Goal: Book appointment/travel/reservation

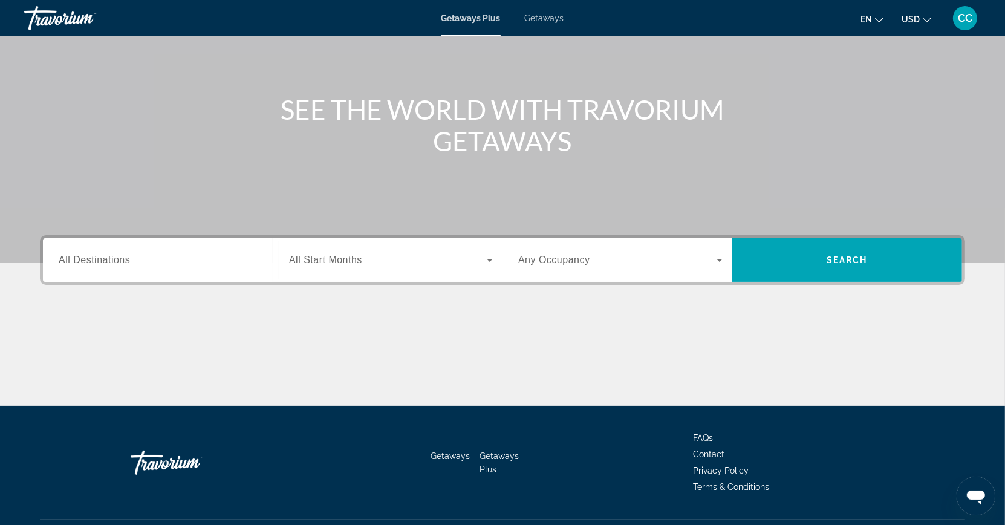
scroll to position [128, 0]
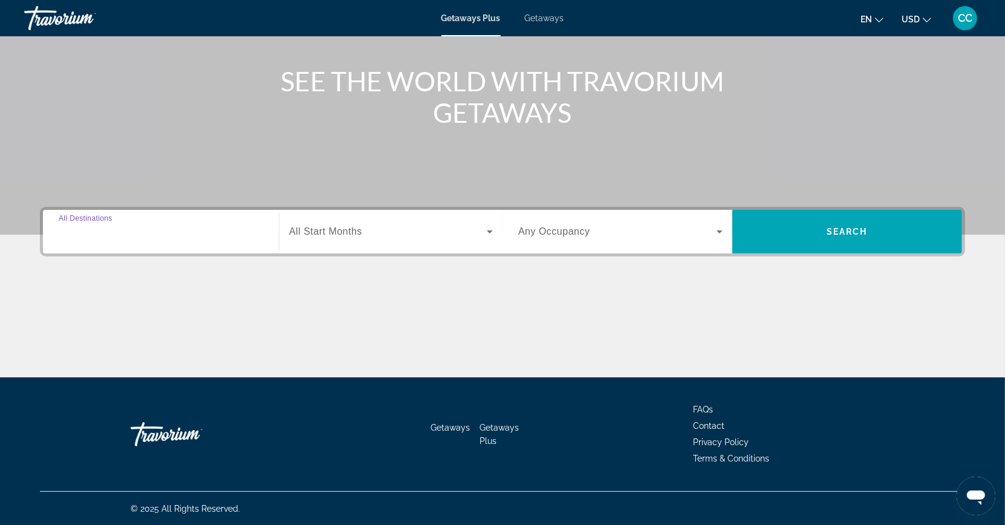
click at [131, 227] on input "Destination All Destinations" at bounding box center [161, 232] width 204 height 15
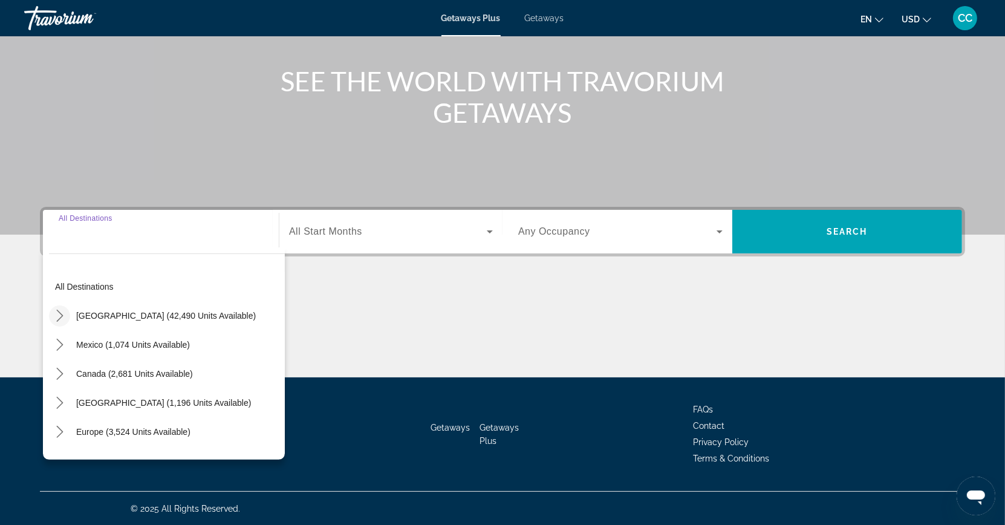
click at [65, 315] on icon "Toggle United States (42,490 units available) submenu" at bounding box center [60, 316] width 12 height 12
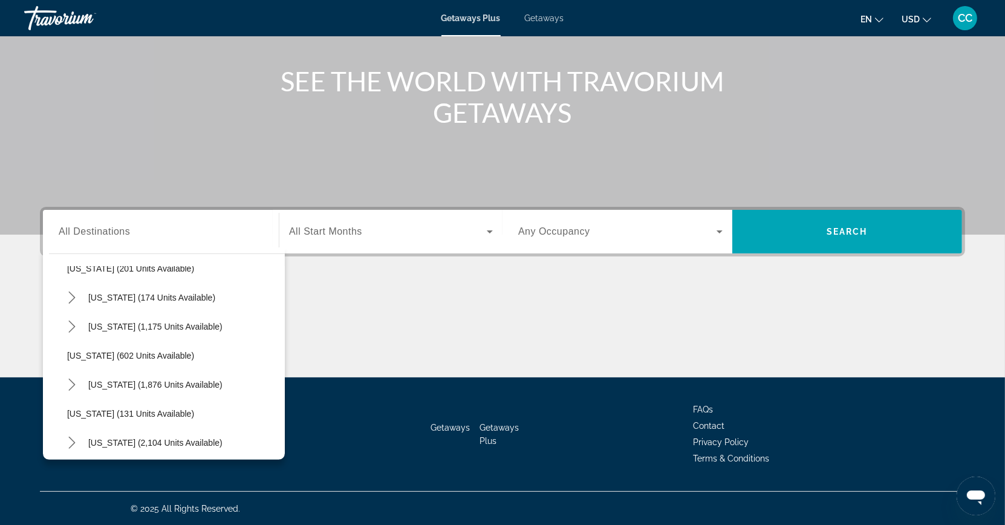
scroll to position [865, 0]
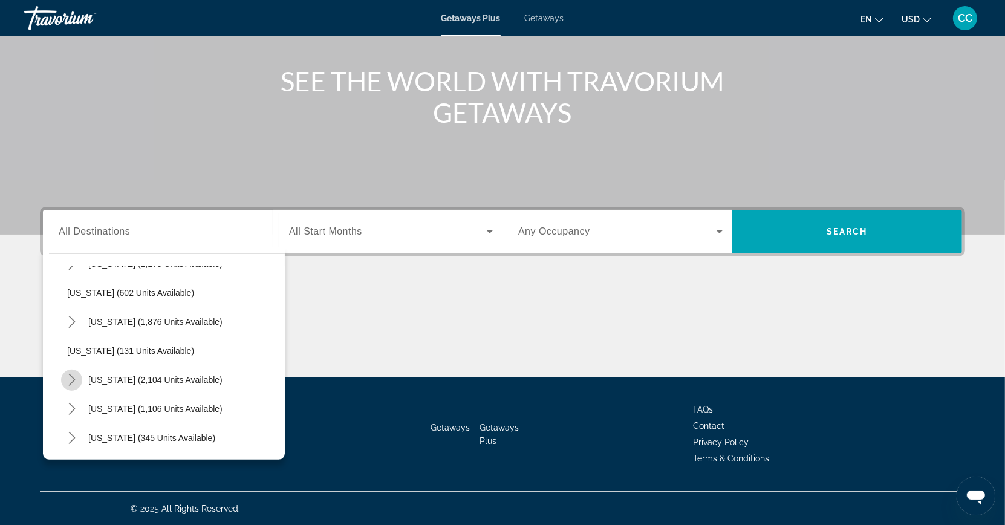
click at [78, 375] on mat-icon "Toggle South Carolina (2,104 units available) submenu" at bounding box center [71, 380] width 21 height 21
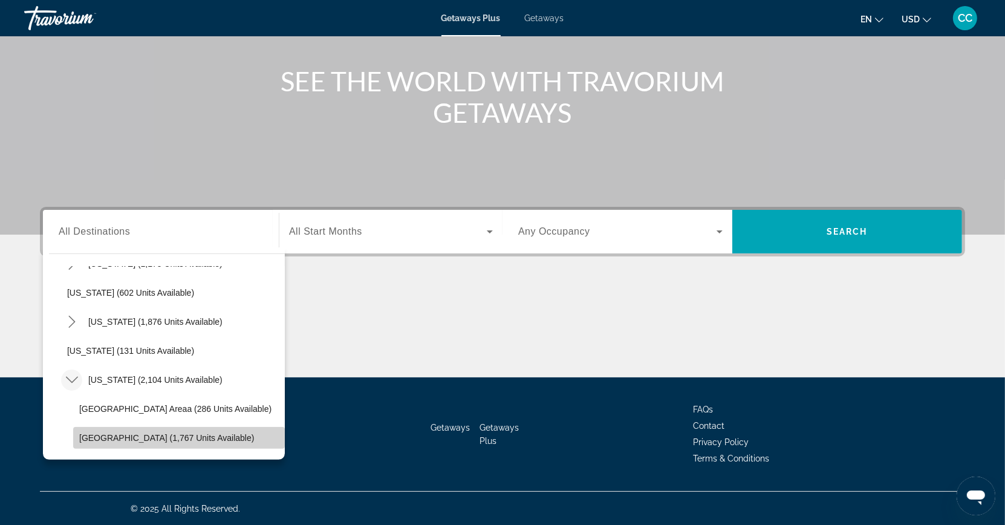
click at [147, 433] on span "[GEOGRAPHIC_DATA] (1,767 units available)" at bounding box center [166, 438] width 175 height 10
type input "**********"
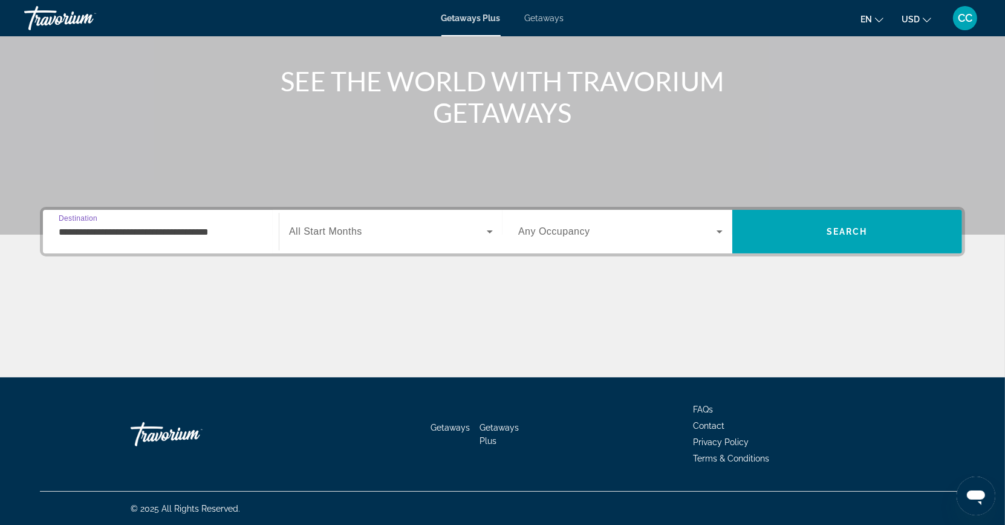
click at [653, 227] on span "Search widget" at bounding box center [617, 231] width 198 height 15
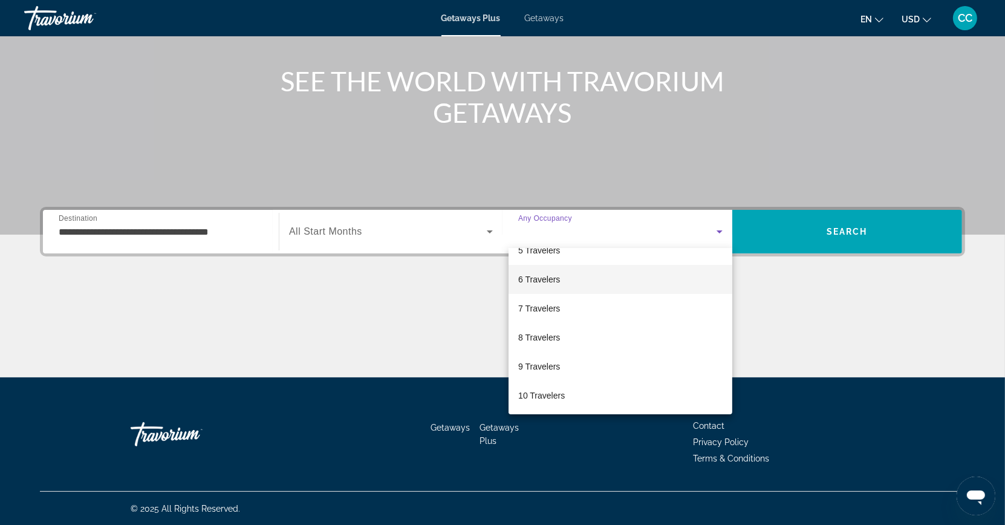
scroll to position [134, 0]
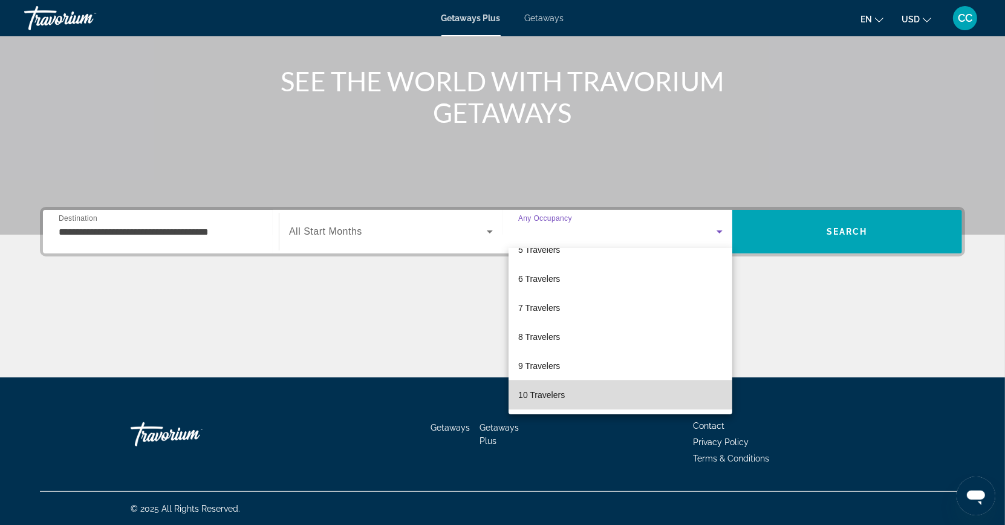
click at [556, 389] on span "10 Travelers" at bounding box center [541, 395] width 47 height 15
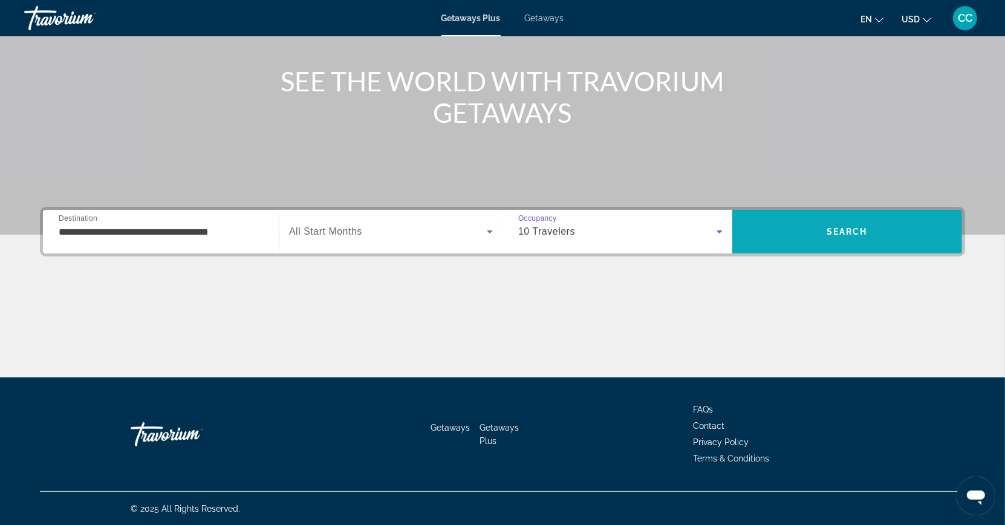
click at [809, 235] on span "Search" at bounding box center [847, 231] width 230 height 29
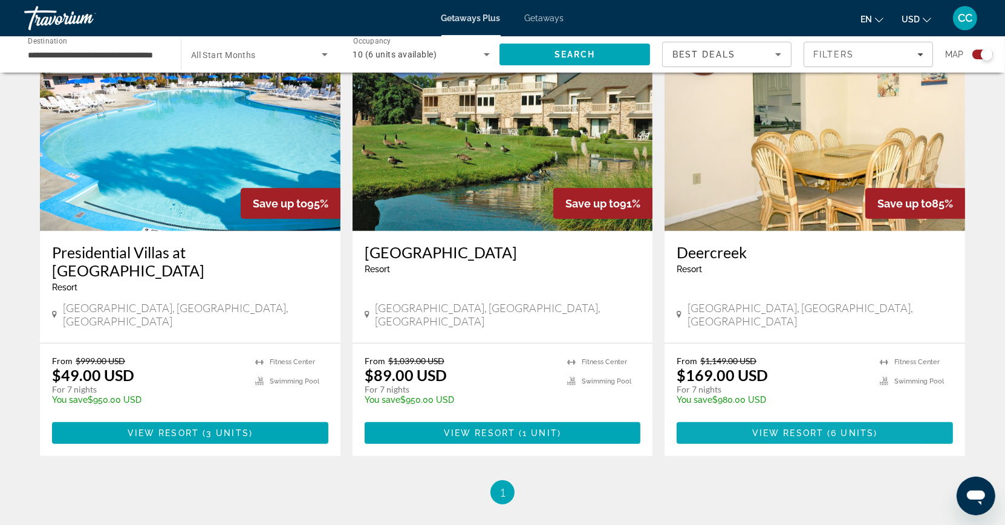
scroll to position [422, 0]
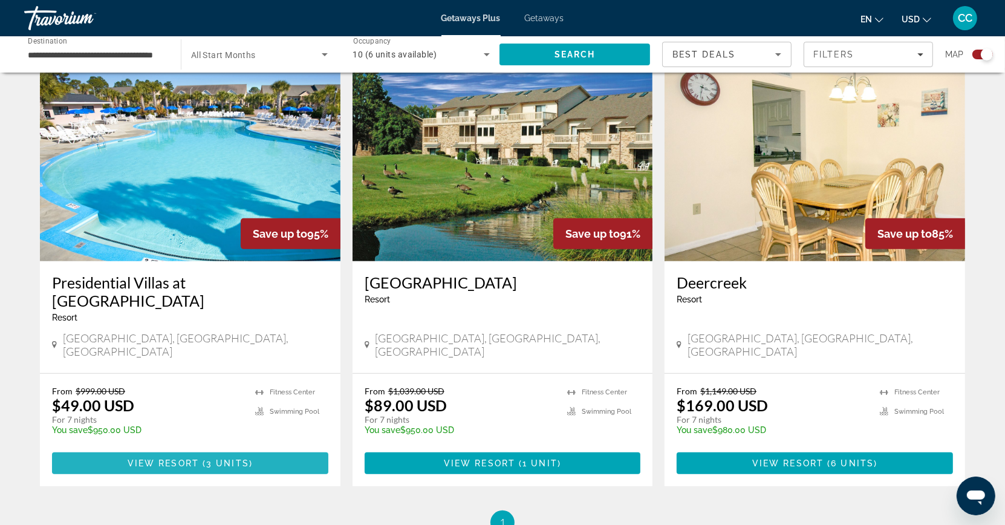
click at [197, 458] on span "View Resort" at bounding box center [163, 463] width 71 height 10
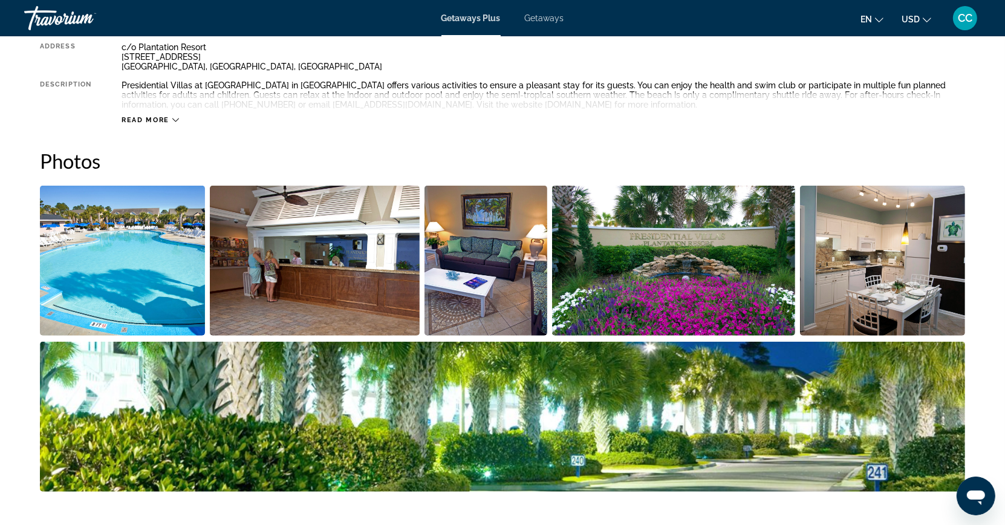
scroll to position [474, 0]
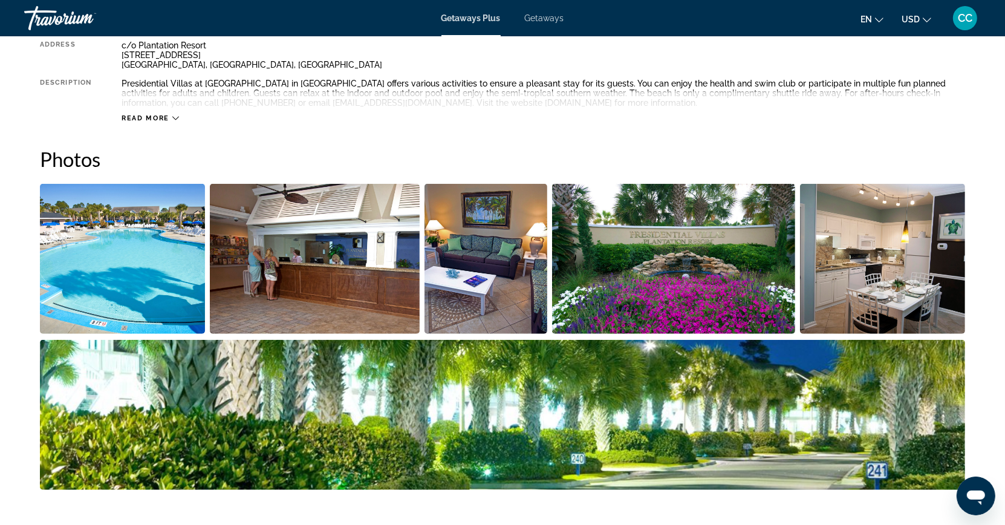
click at [472, 265] on img "Open full-screen image slider" at bounding box center [486, 259] width 123 height 150
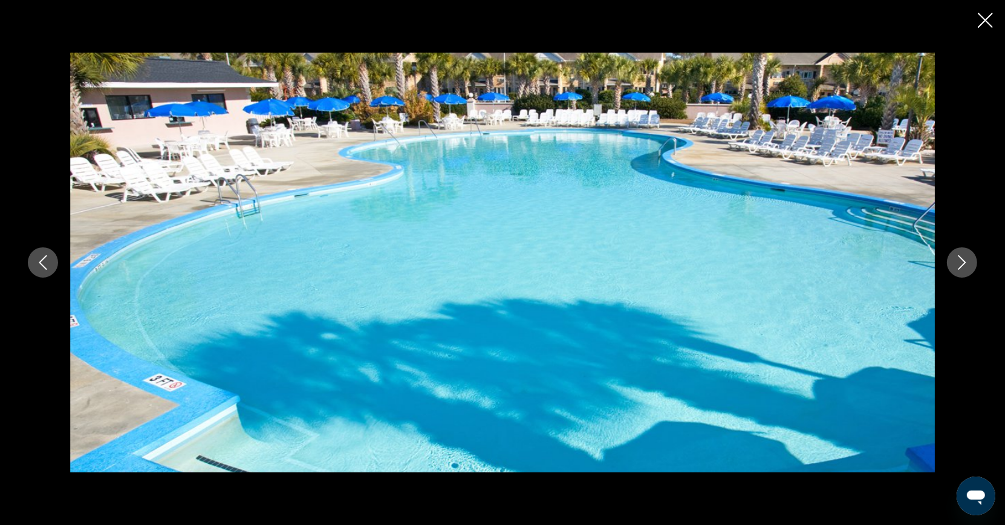
click at [968, 263] on icon "Next image" at bounding box center [962, 262] width 15 height 15
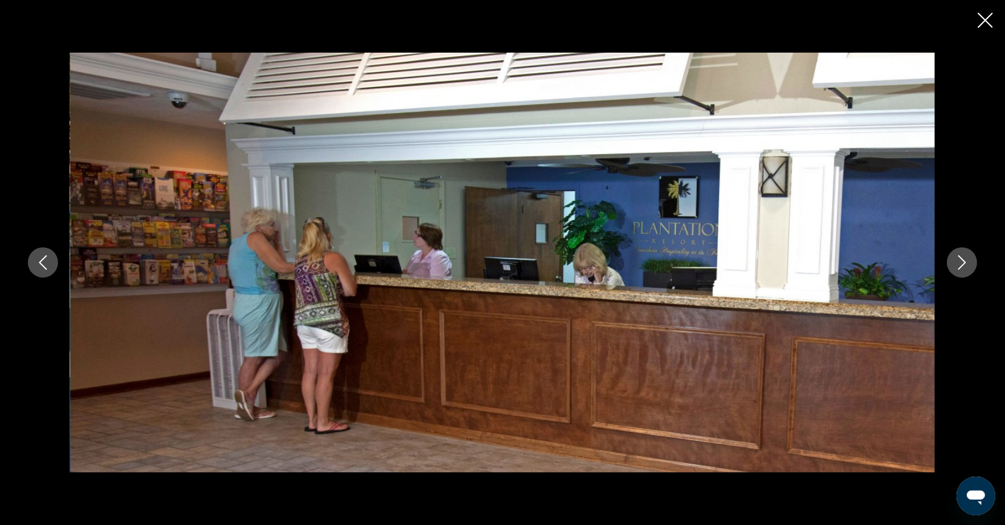
click at [968, 263] on icon "Next image" at bounding box center [962, 262] width 15 height 15
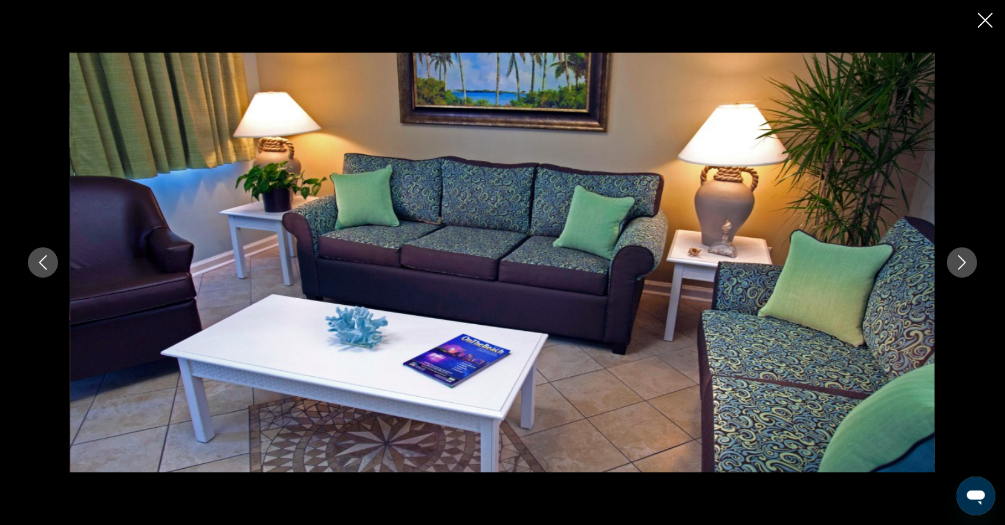
click at [968, 263] on icon "Next image" at bounding box center [962, 262] width 15 height 15
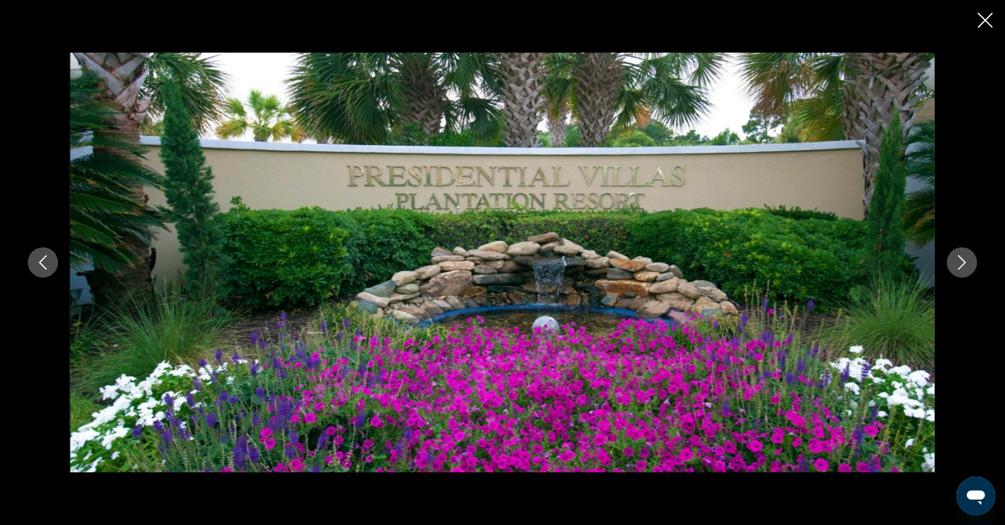
click at [968, 263] on icon "Next image" at bounding box center [962, 262] width 15 height 15
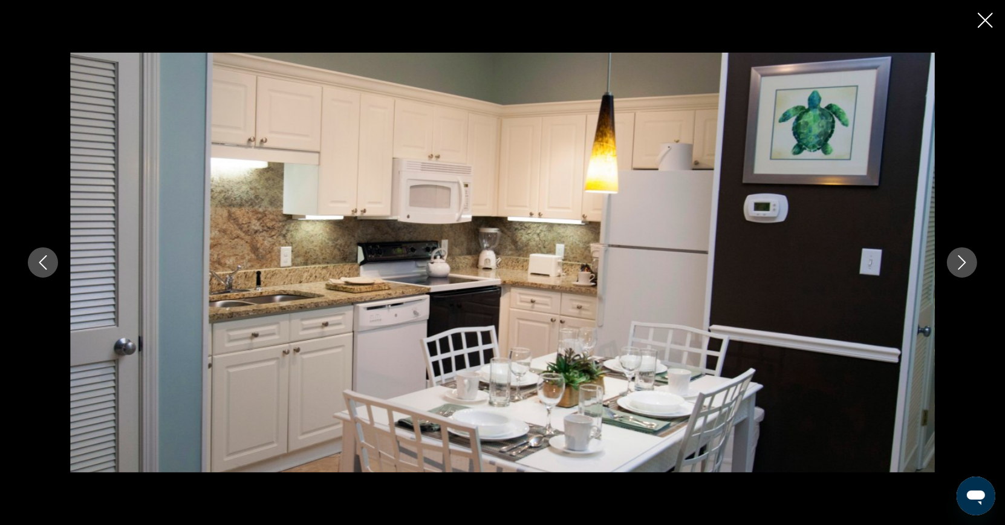
click at [968, 263] on icon "Next image" at bounding box center [962, 262] width 15 height 15
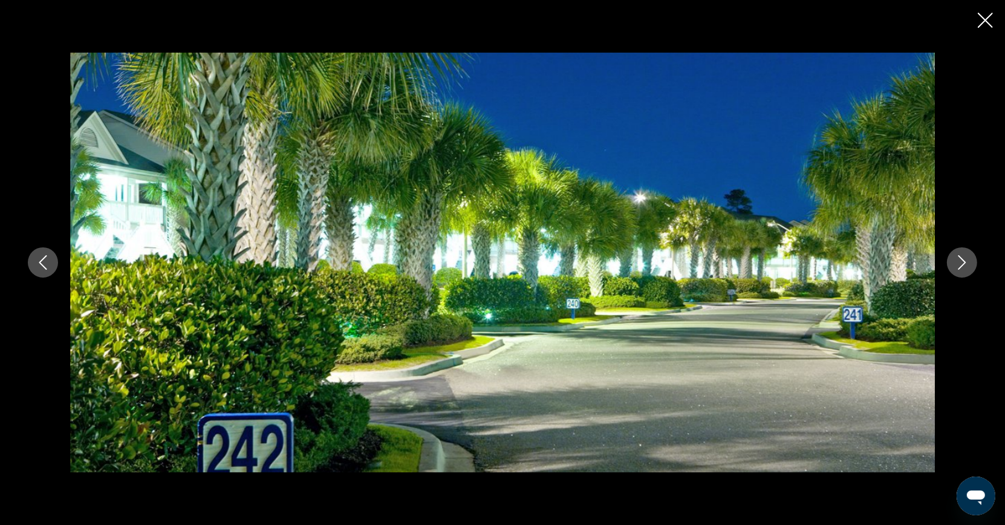
click at [968, 263] on icon "Next image" at bounding box center [962, 262] width 15 height 15
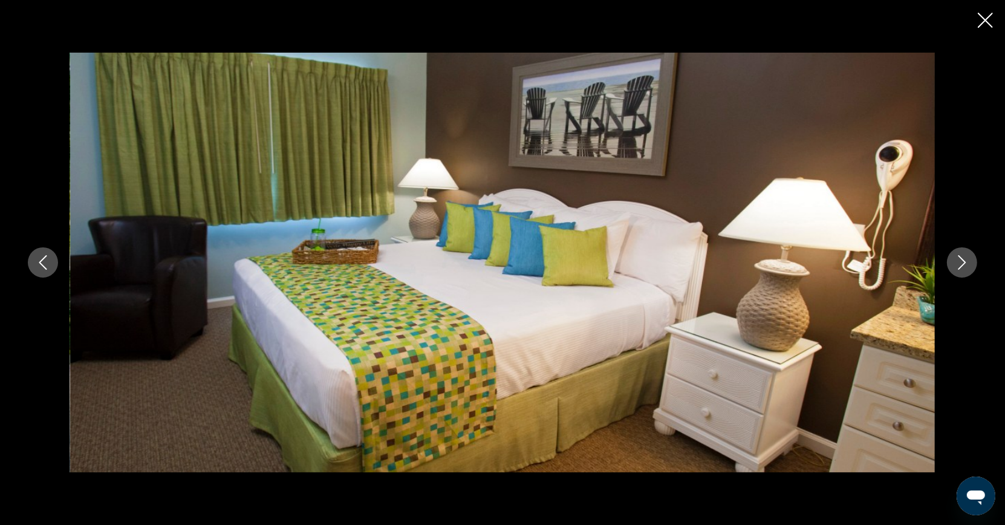
click at [968, 263] on icon "Next image" at bounding box center [962, 262] width 15 height 15
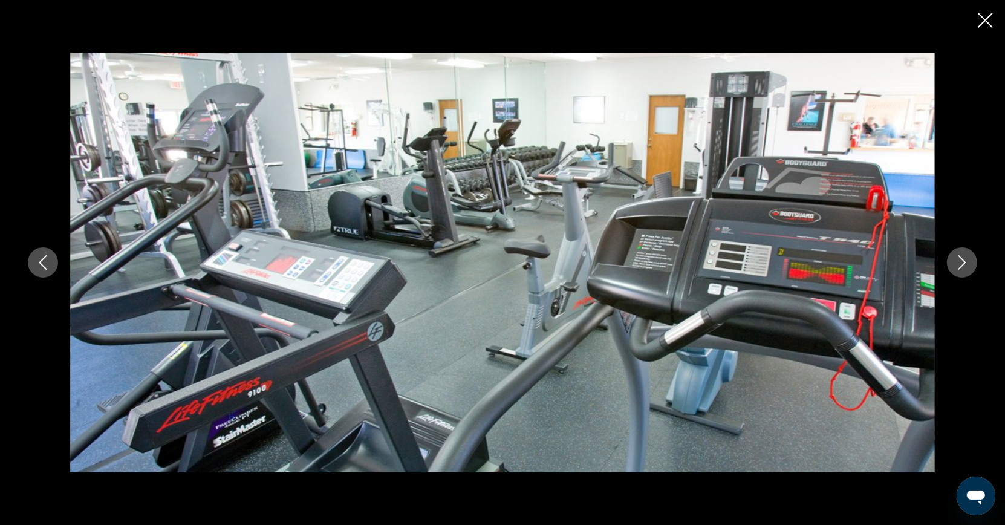
click at [968, 263] on icon "Next image" at bounding box center [962, 262] width 15 height 15
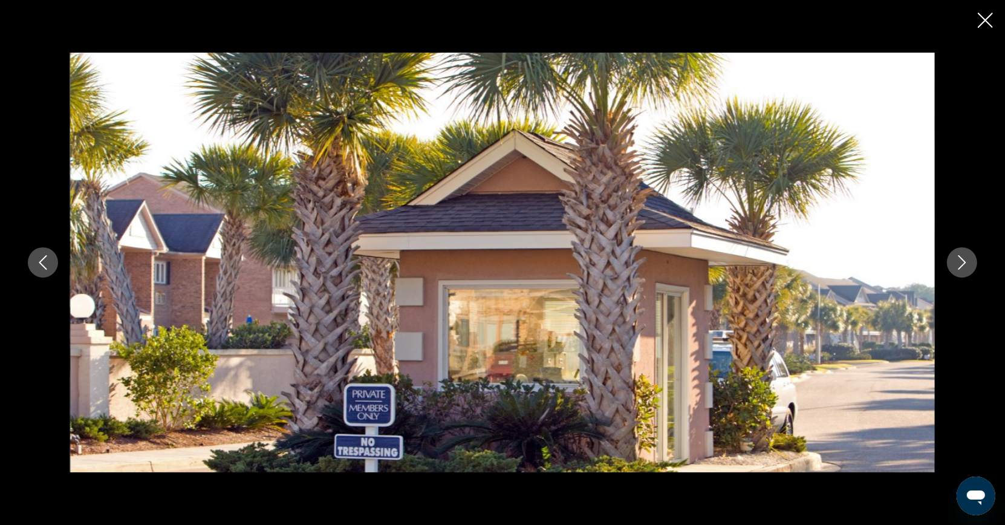
click at [968, 263] on icon "Next image" at bounding box center [962, 262] width 15 height 15
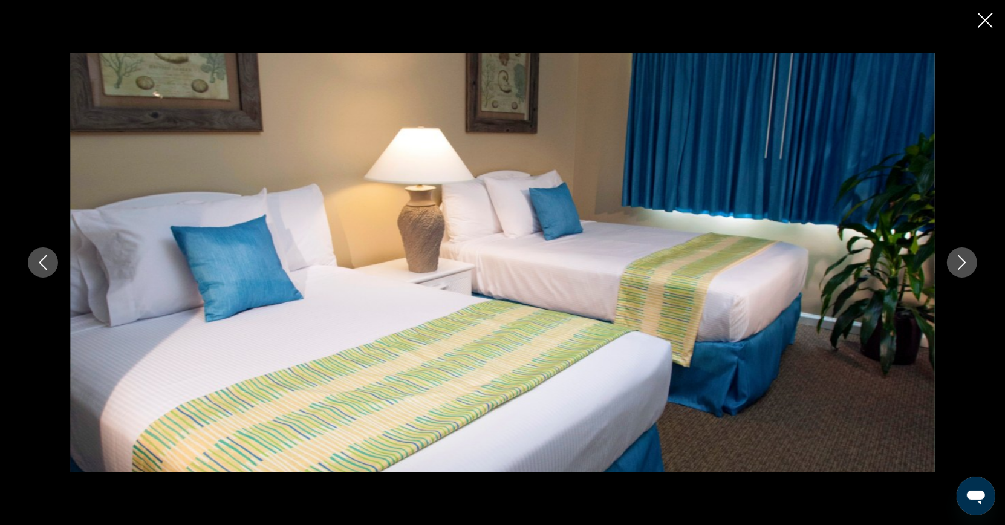
click at [968, 263] on icon "Next image" at bounding box center [962, 262] width 15 height 15
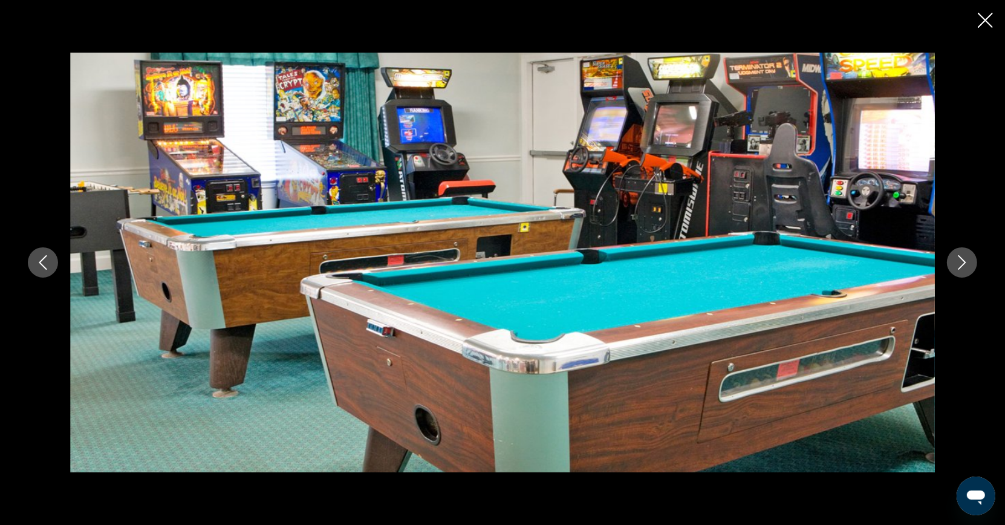
click at [968, 263] on icon "Next image" at bounding box center [962, 262] width 15 height 15
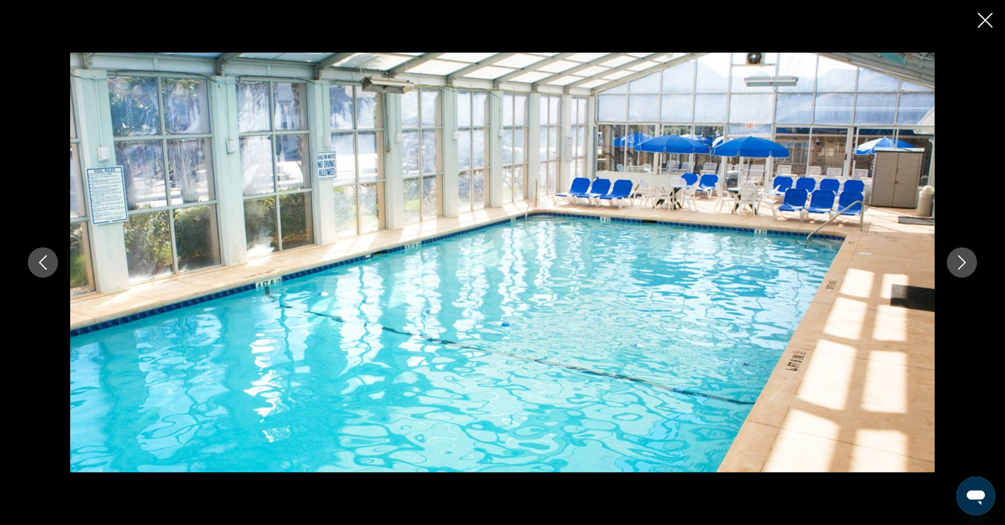
click at [968, 263] on icon "Next image" at bounding box center [962, 262] width 15 height 15
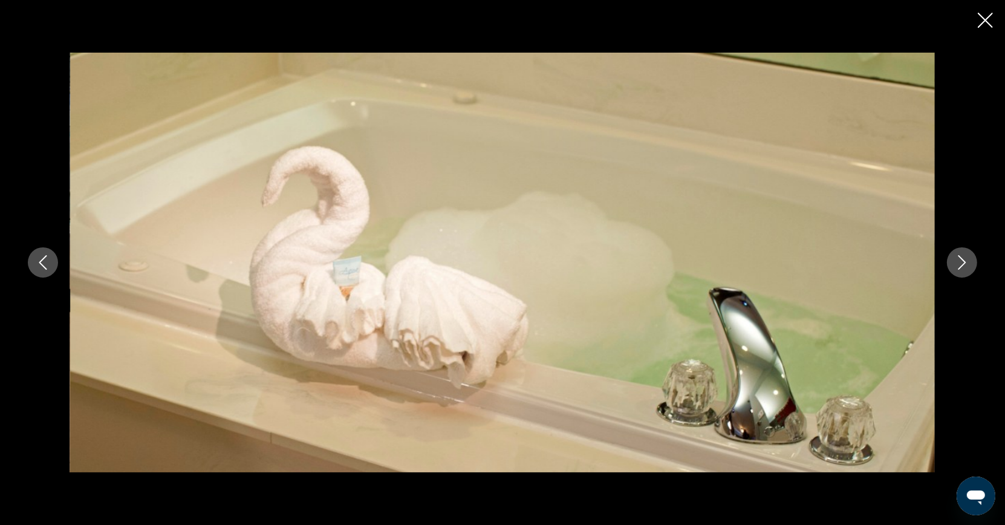
click at [968, 263] on icon "Next image" at bounding box center [962, 262] width 15 height 15
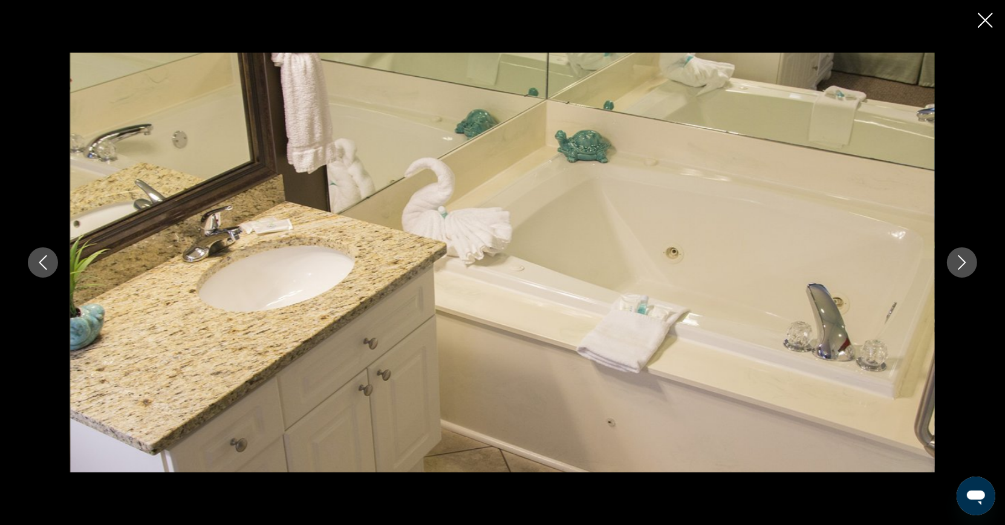
click at [968, 262] on icon "Next image" at bounding box center [962, 262] width 15 height 15
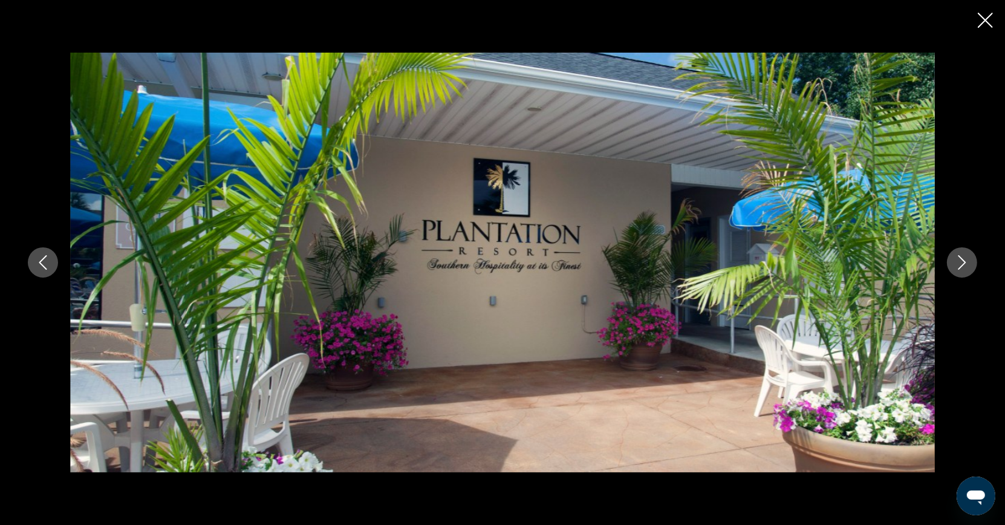
click at [968, 262] on icon "Next image" at bounding box center [962, 262] width 15 height 15
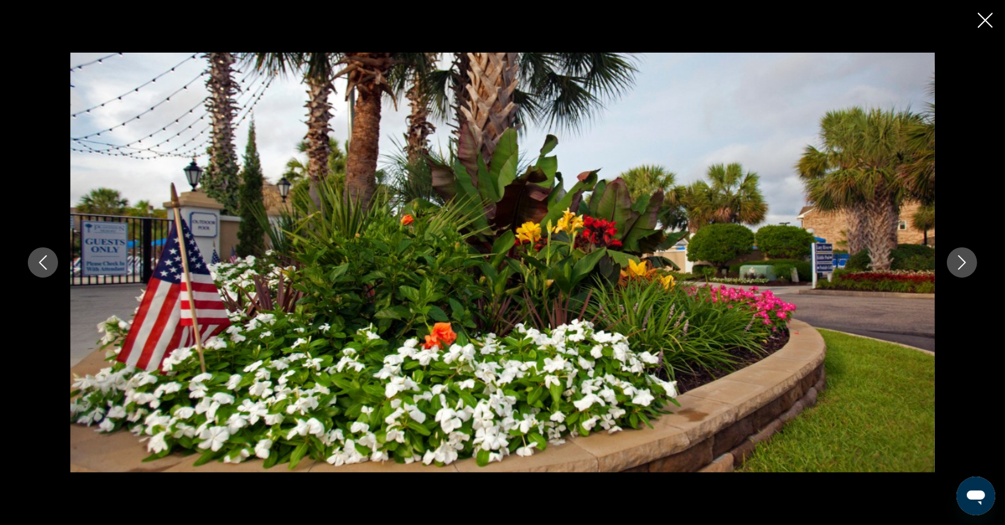
click at [968, 262] on icon "Next image" at bounding box center [962, 262] width 15 height 15
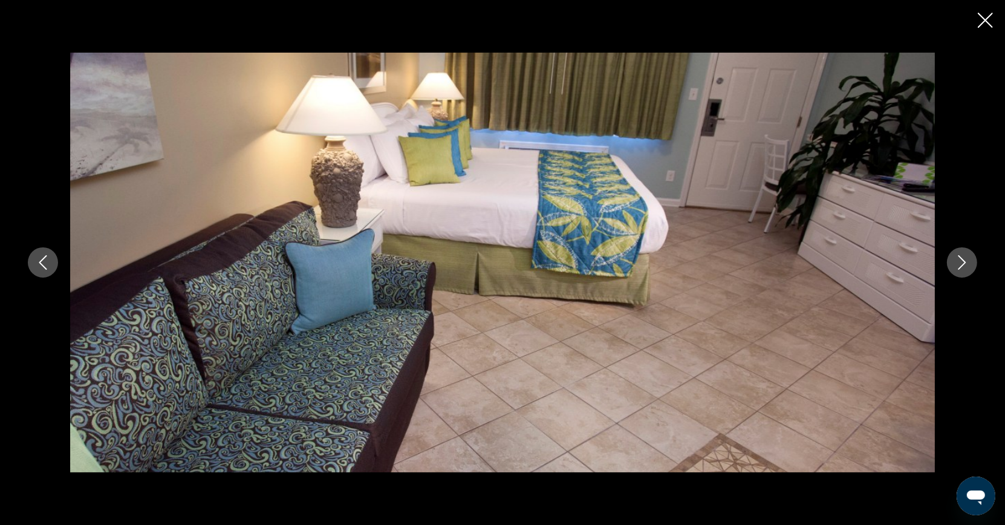
click at [968, 262] on icon "Next image" at bounding box center [962, 262] width 15 height 15
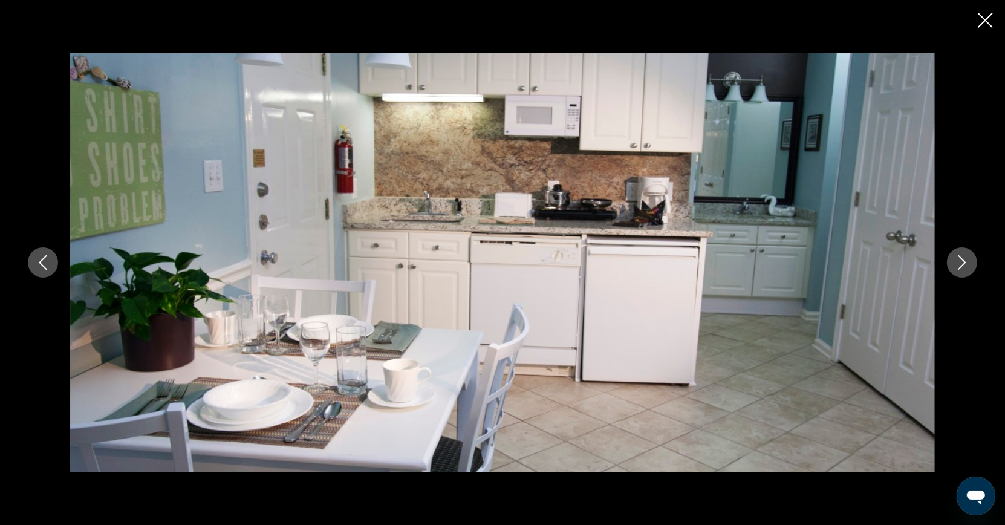
click at [969, 262] on icon "Next image" at bounding box center [962, 262] width 15 height 15
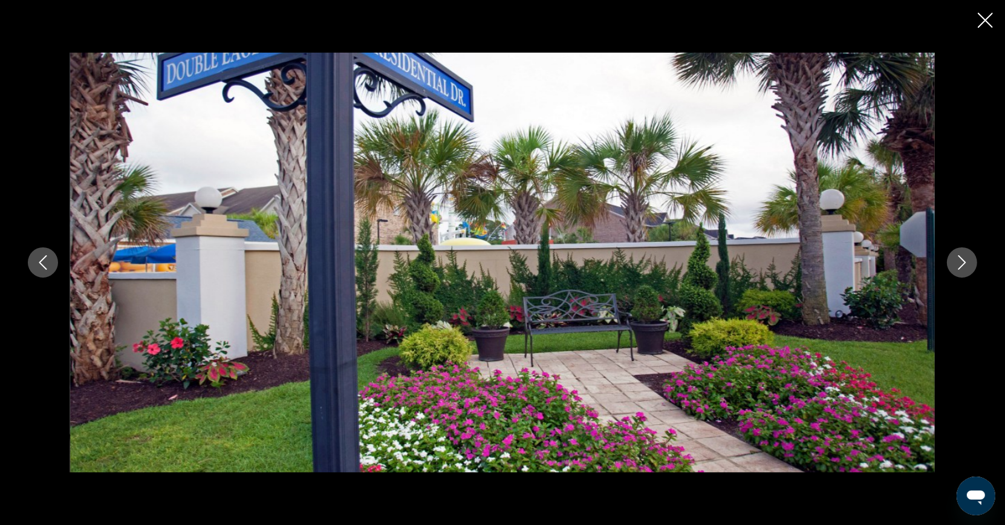
click at [988, 16] on icon "Close slideshow" at bounding box center [985, 20] width 15 height 15
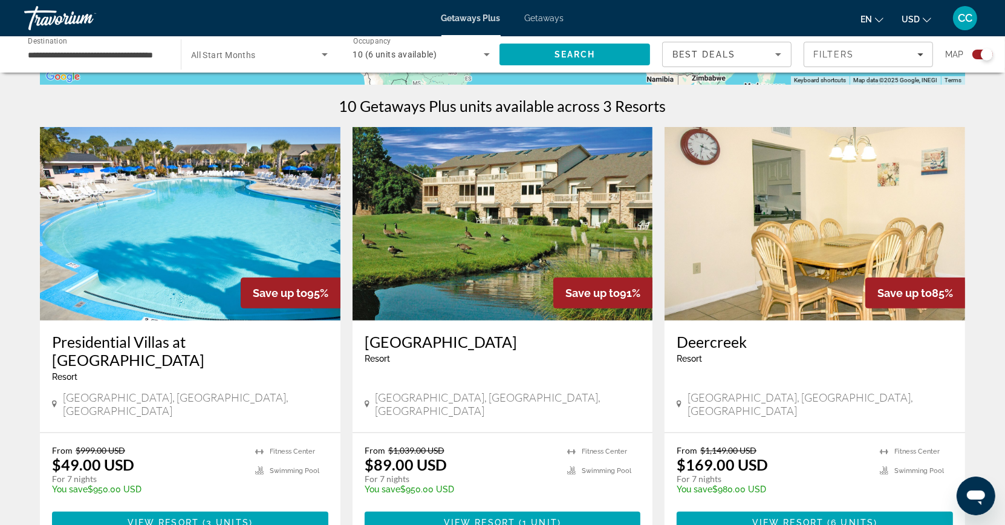
scroll to position [364, 0]
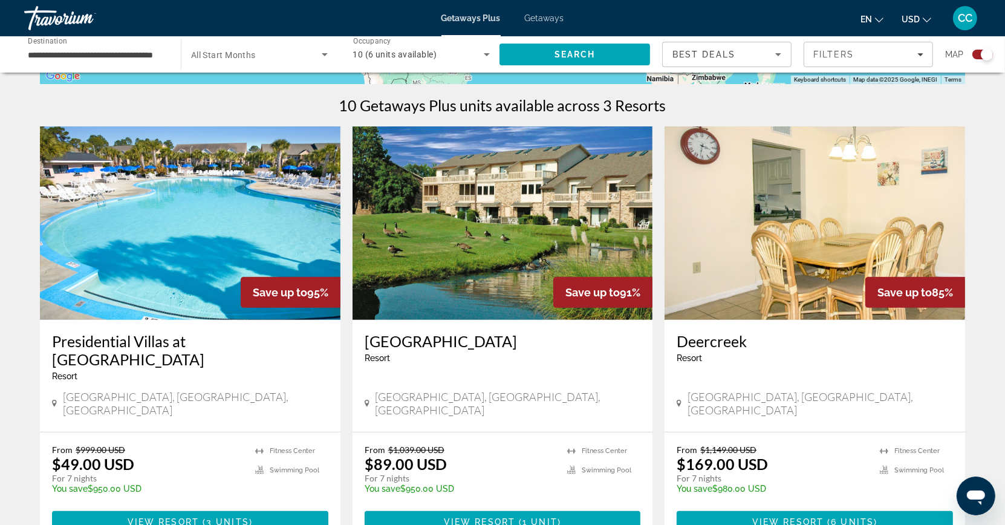
click at [544, 233] on img "Main content" at bounding box center [503, 223] width 301 height 194
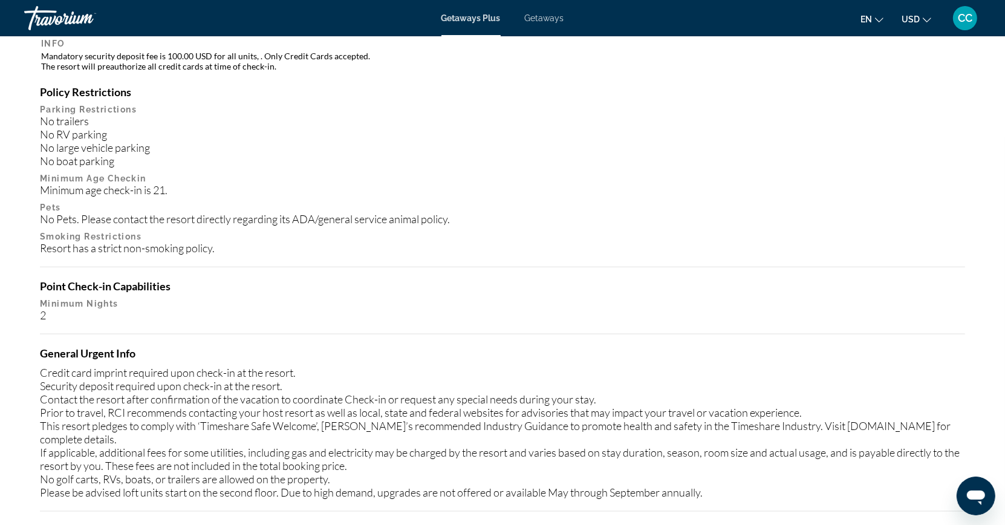
scroll to position [974, 0]
